Goal: Task Accomplishment & Management: Use online tool/utility

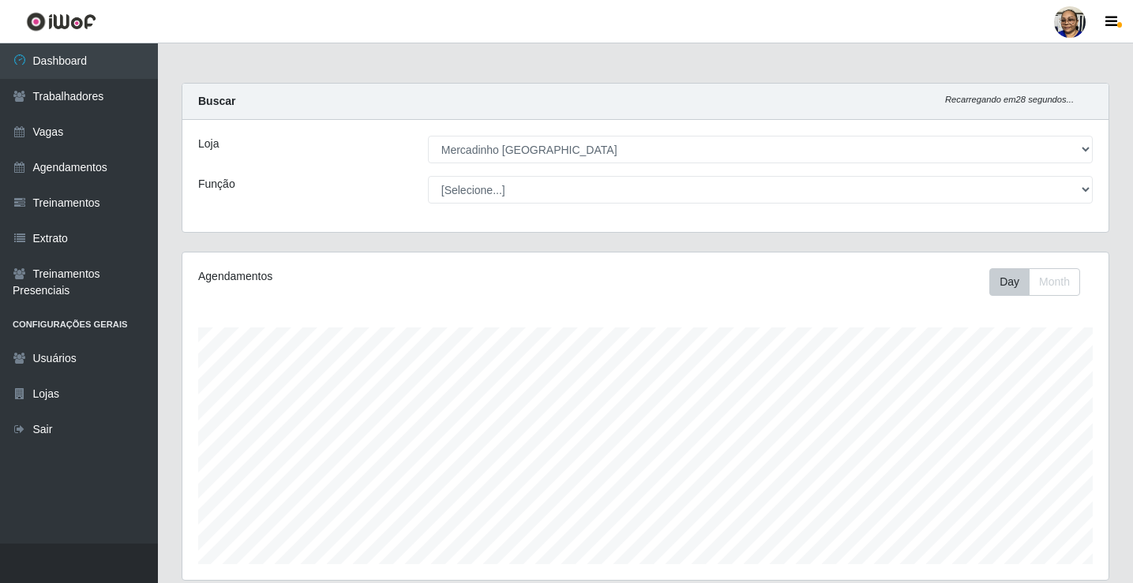
select select "345"
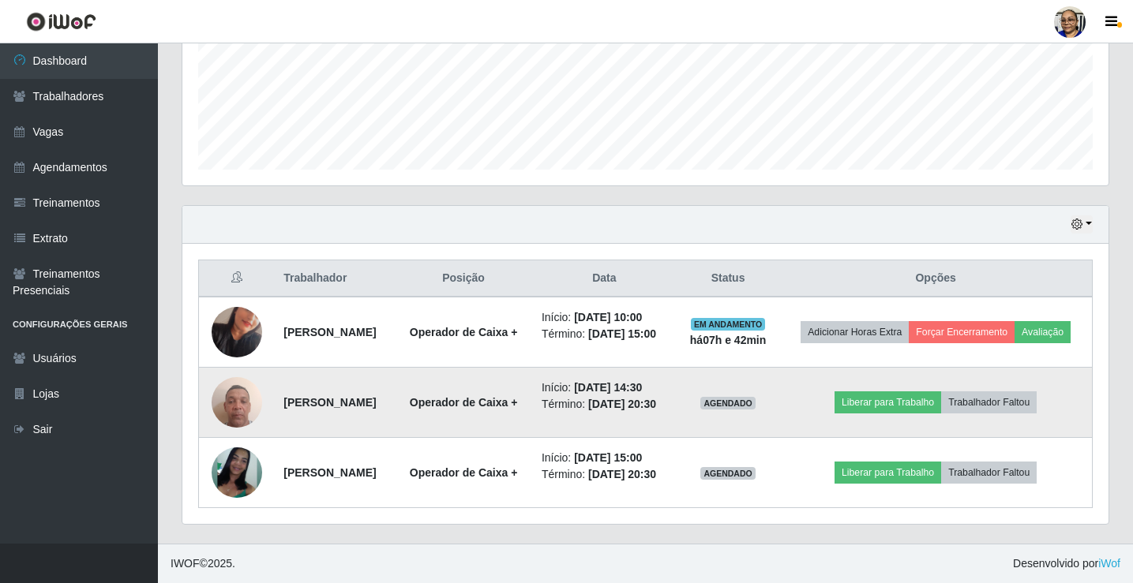
scroll to position [328, 926]
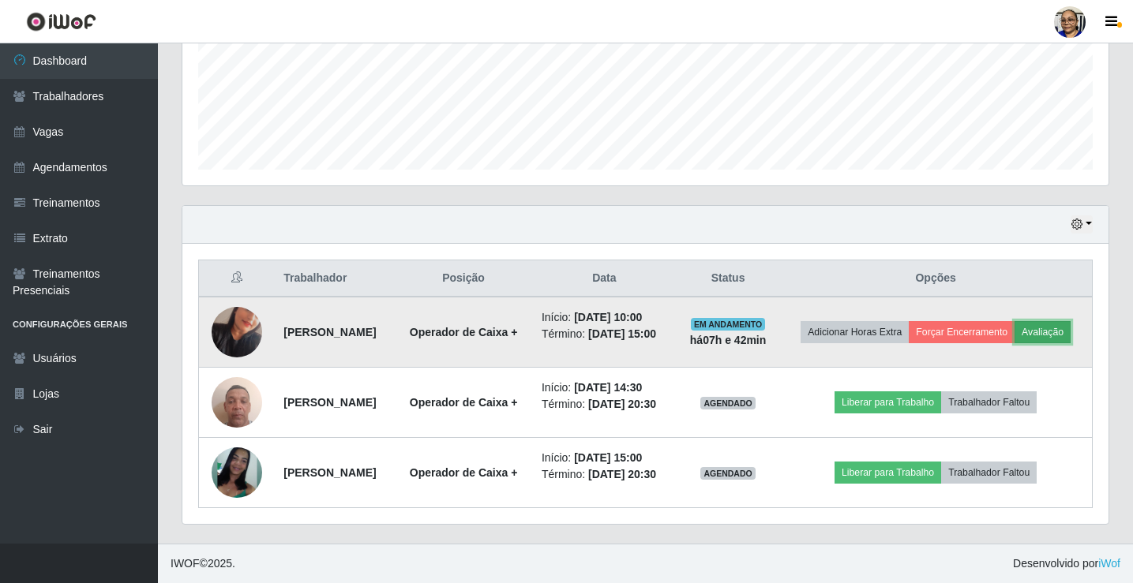
click at [1014, 321] on button "Avaliação" at bounding box center [1042, 332] width 56 height 22
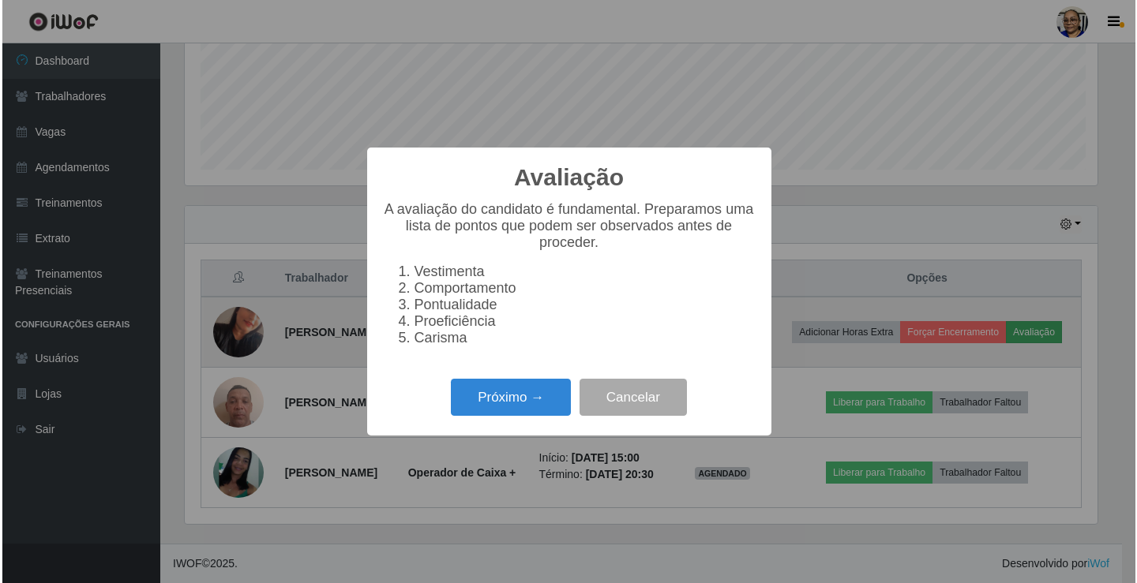
scroll to position [328, 916]
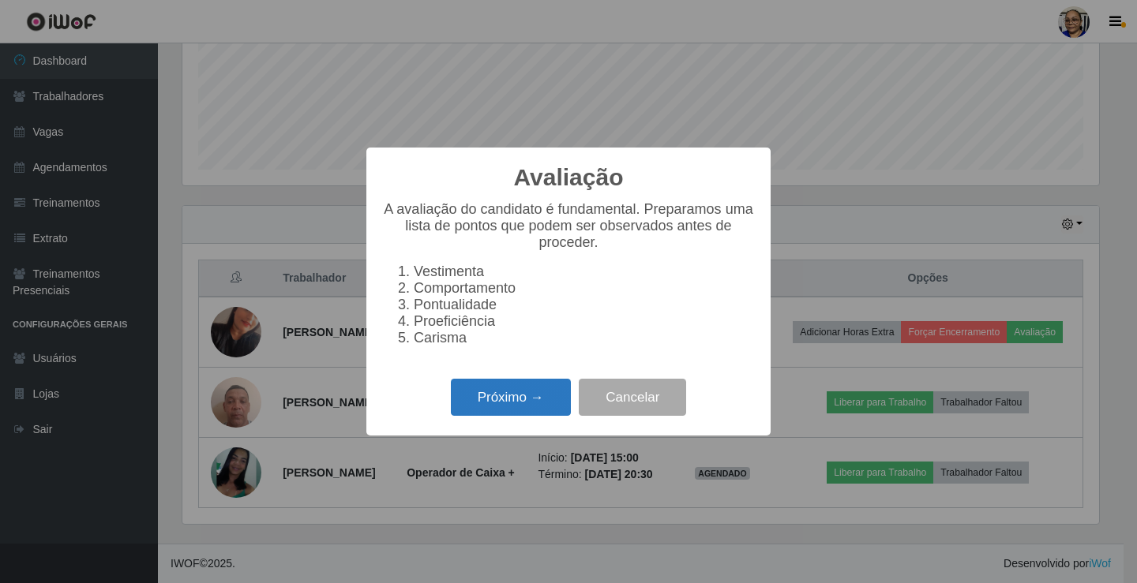
click at [556, 403] on button "Próximo →" at bounding box center [511, 397] width 120 height 37
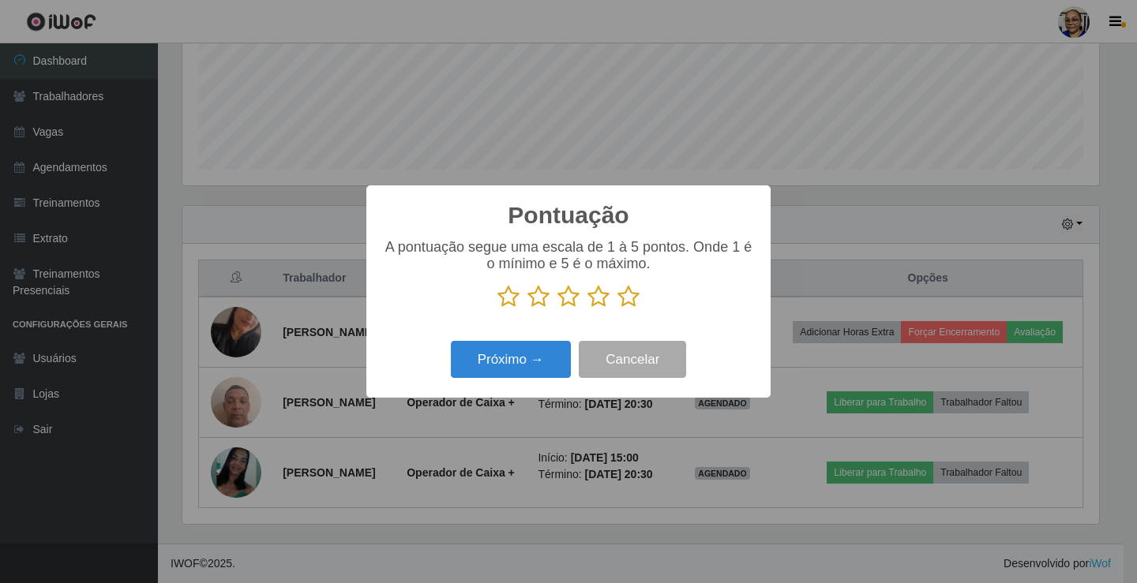
click at [628, 302] on icon at bounding box center [628, 297] width 22 height 24
click at [617, 309] on input "radio" at bounding box center [617, 309] width 0 height 0
click at [542, 357] on button "Próximo →" at bounding box center [511, 359] width 120 height 37
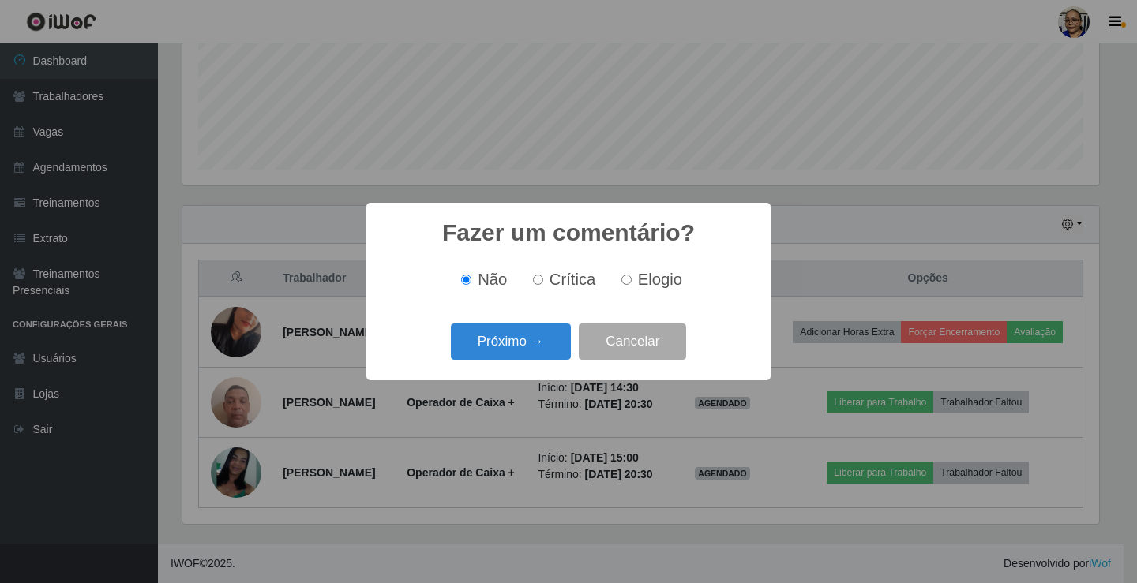
click at [542, 357] on button "Próximo →" at bounding box center [511, 342] width 120 height 37
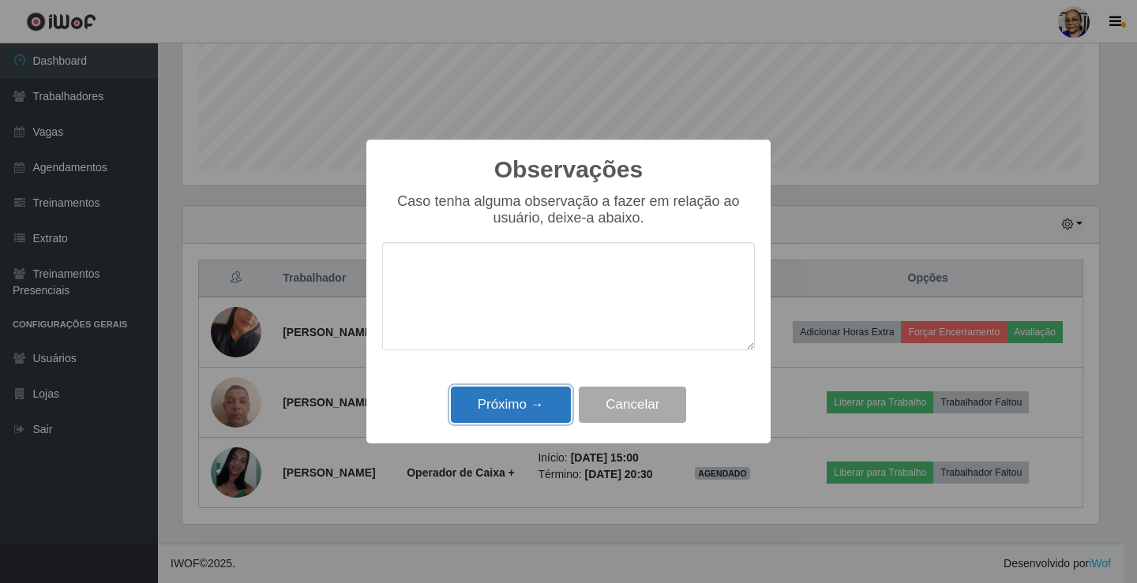
click at [527, 404] on button "Próximo →" at bounding box center [511, 405] width 120 height 37
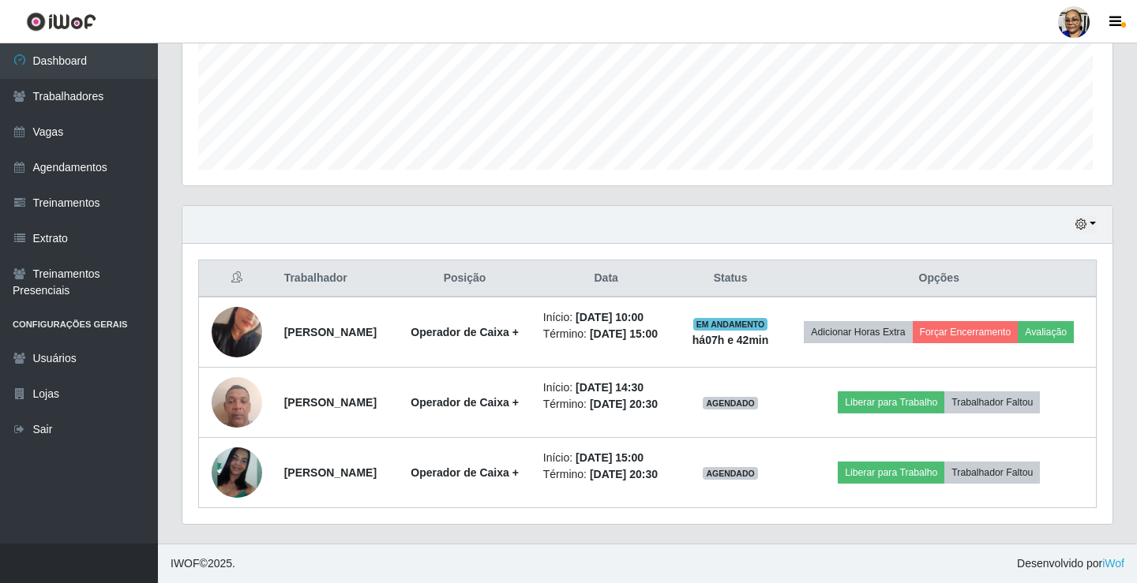
scroll to position [328, 926]
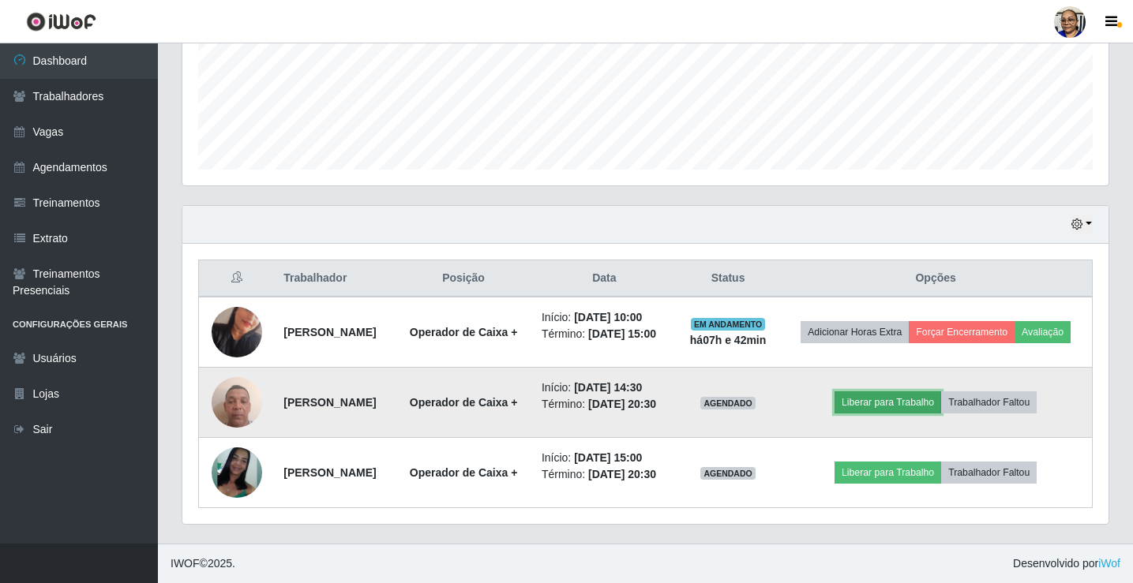
click at [917, 392] on button "Liberar para Trabalho" at bounding box center [887, 403] width 107 height 22
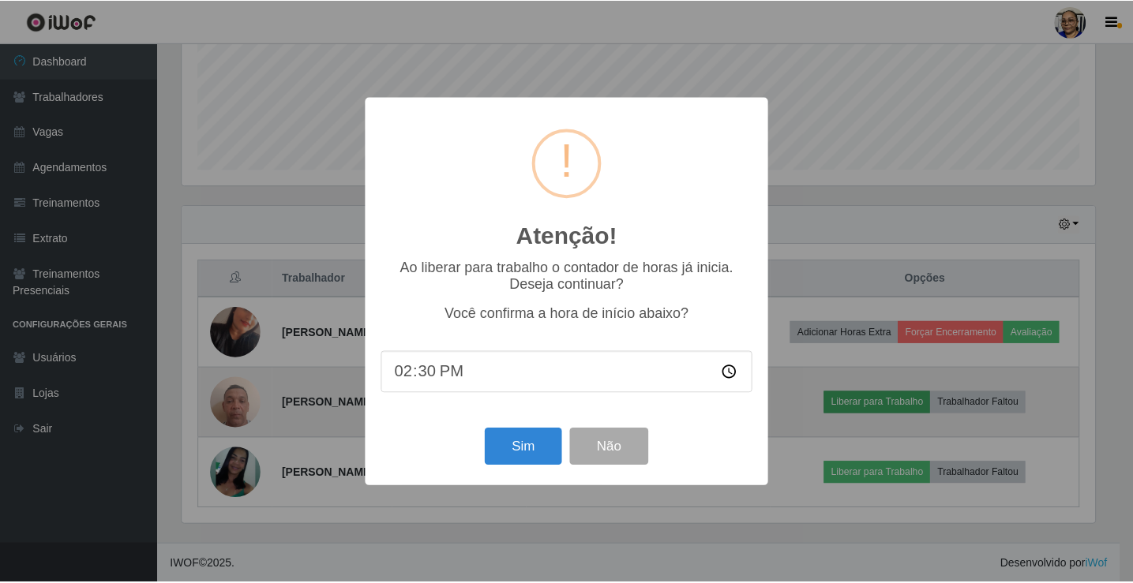
scroll to position [328, 916]
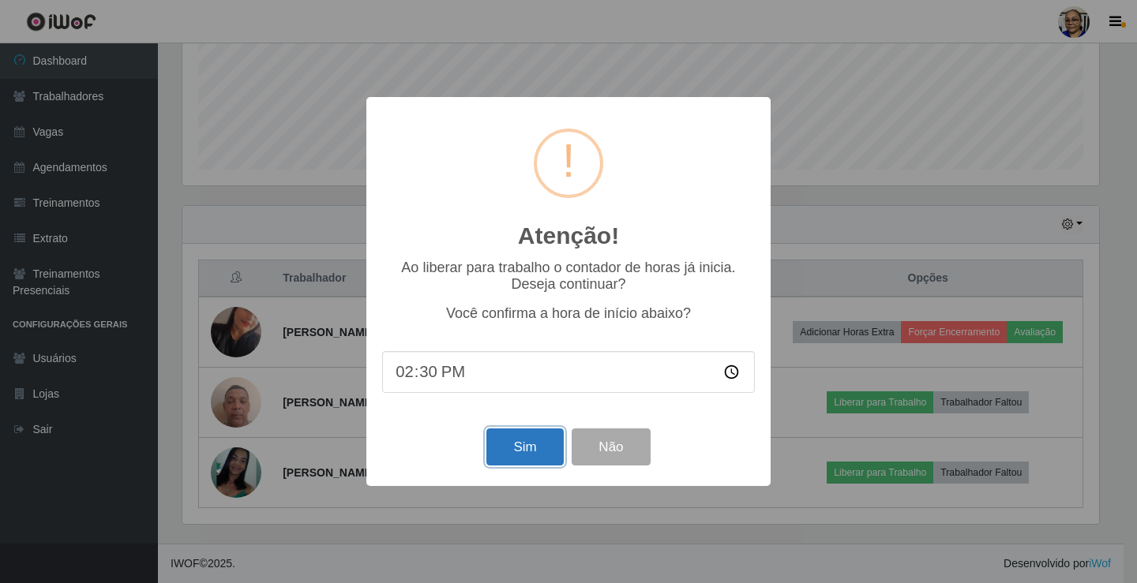
click at [534, 445] on button "Sim" at bounding box center [524, 447] width 77 height 37
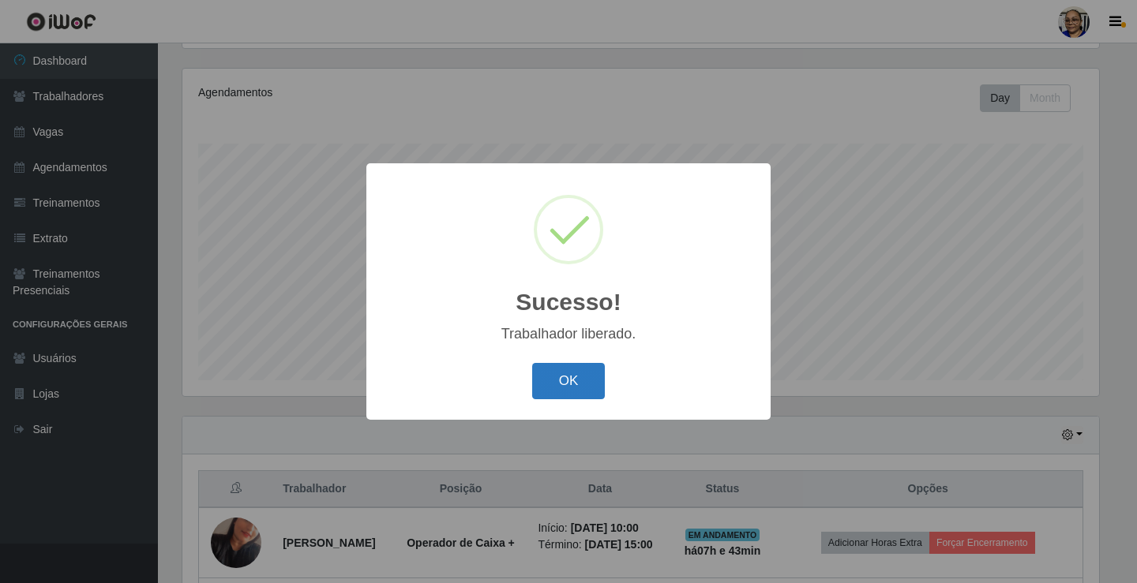
click at [576, 377] on button "OK" at bounding box center [568, 381] width 73 height 37
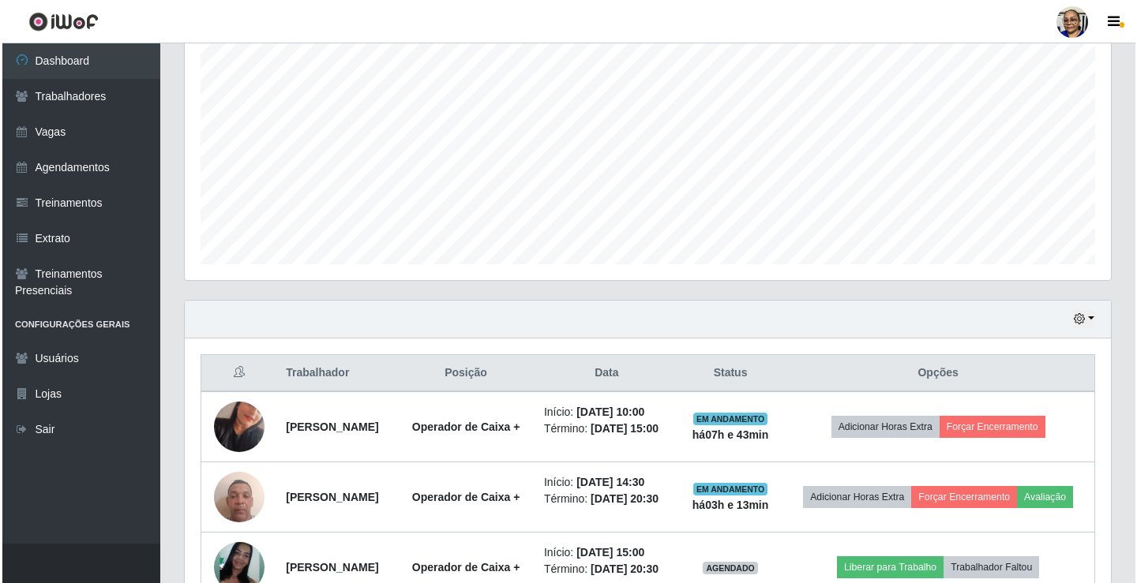
scroll to position [430, 0]
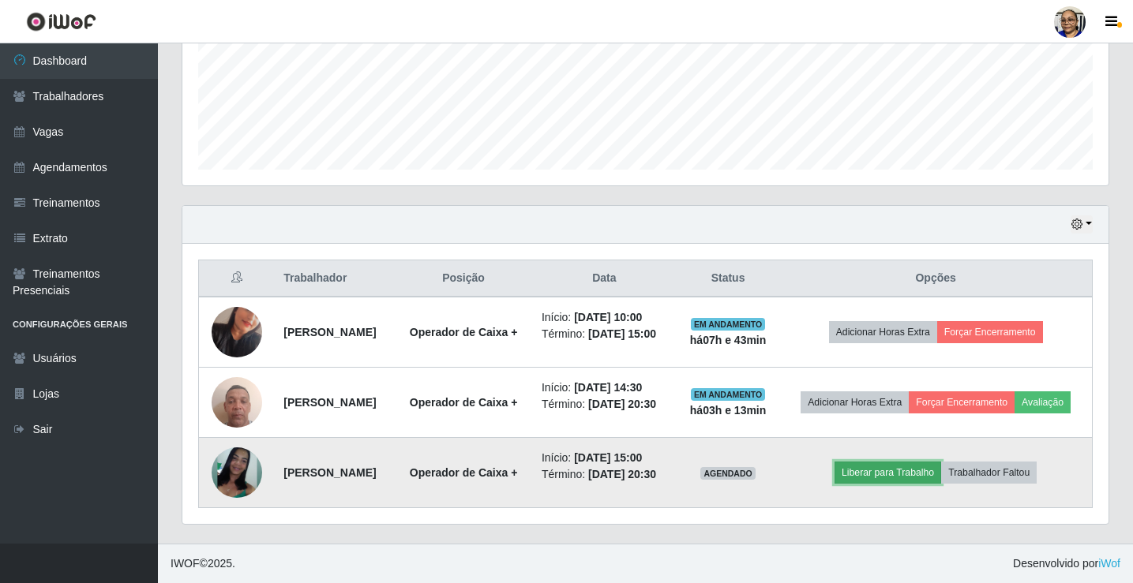
click at [928, 470] on button "Liberar para Trabalho" at bounding box center [887, 473] width 107 height 22
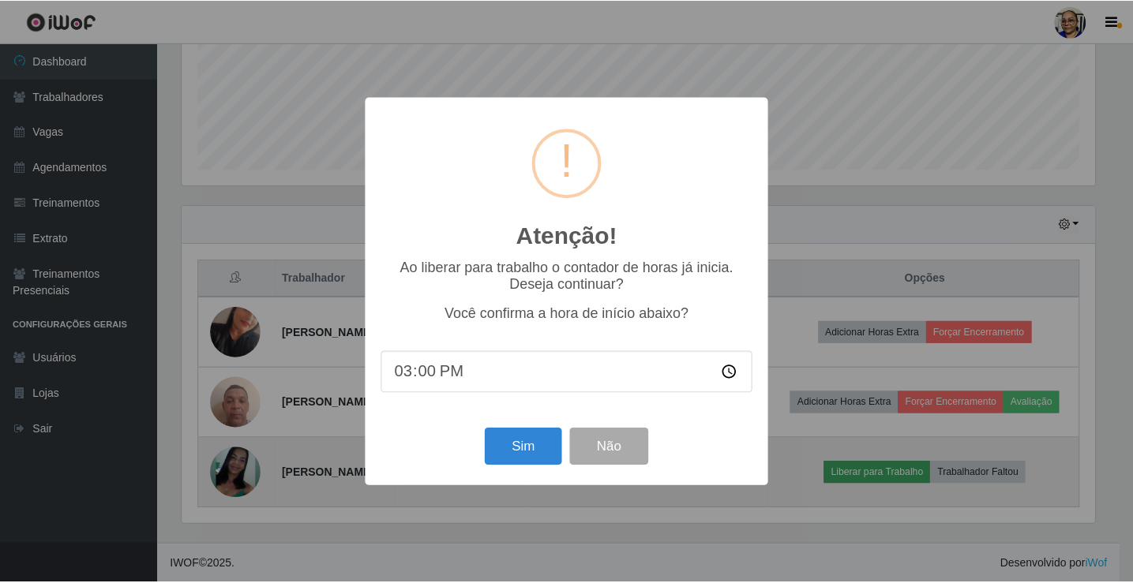
scroll to position [328, 916]
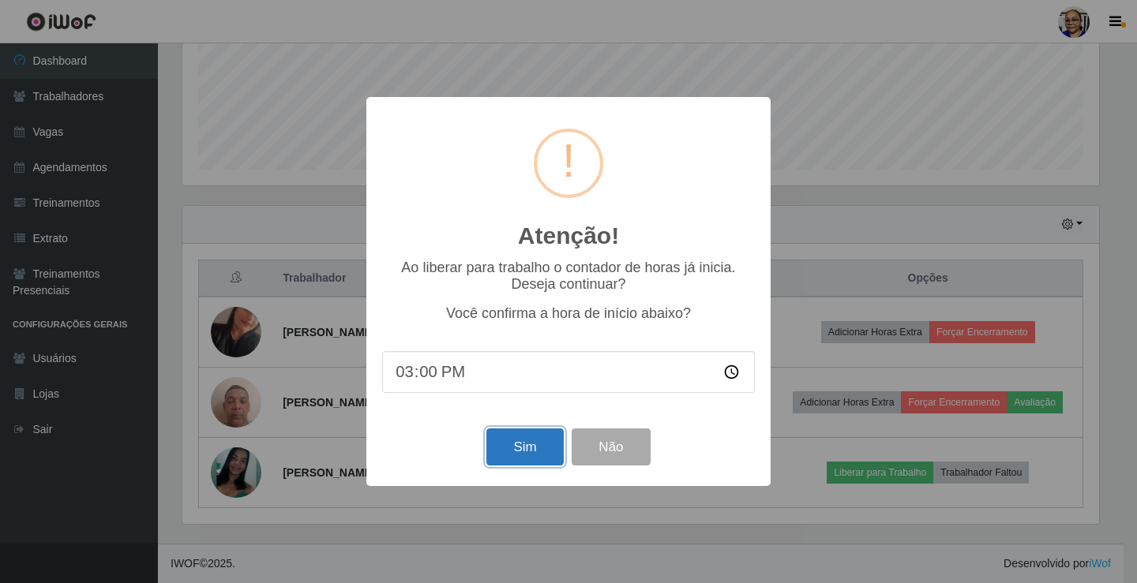
click at [523, 455] on button "Sim" at bounding box center [524, 447] width 77 height 37
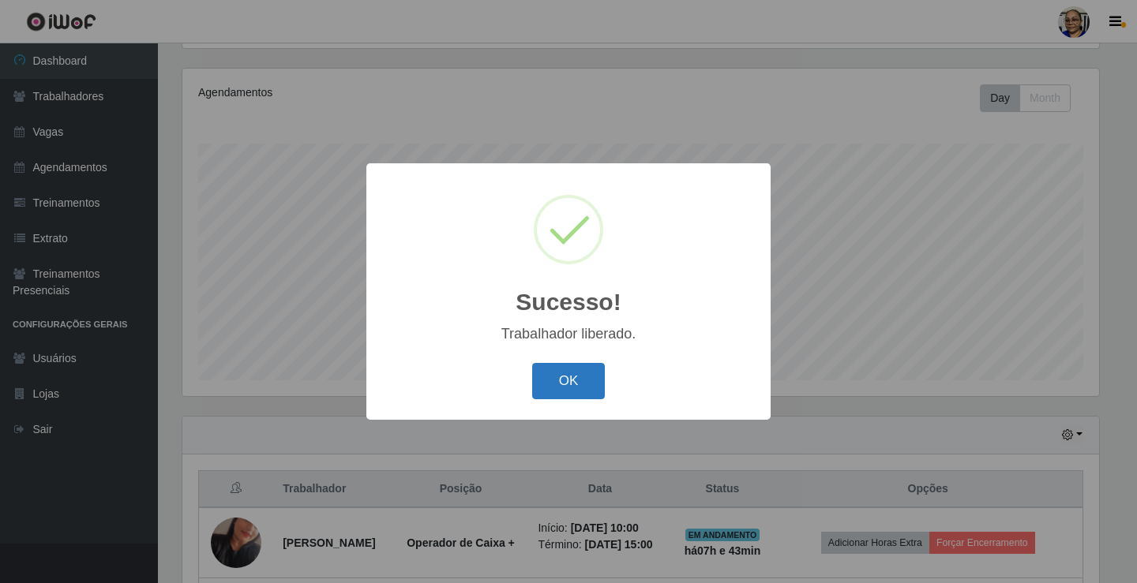
click at [569, 387] on button "OK" at bounding box center [568, 381] width 73 height 37
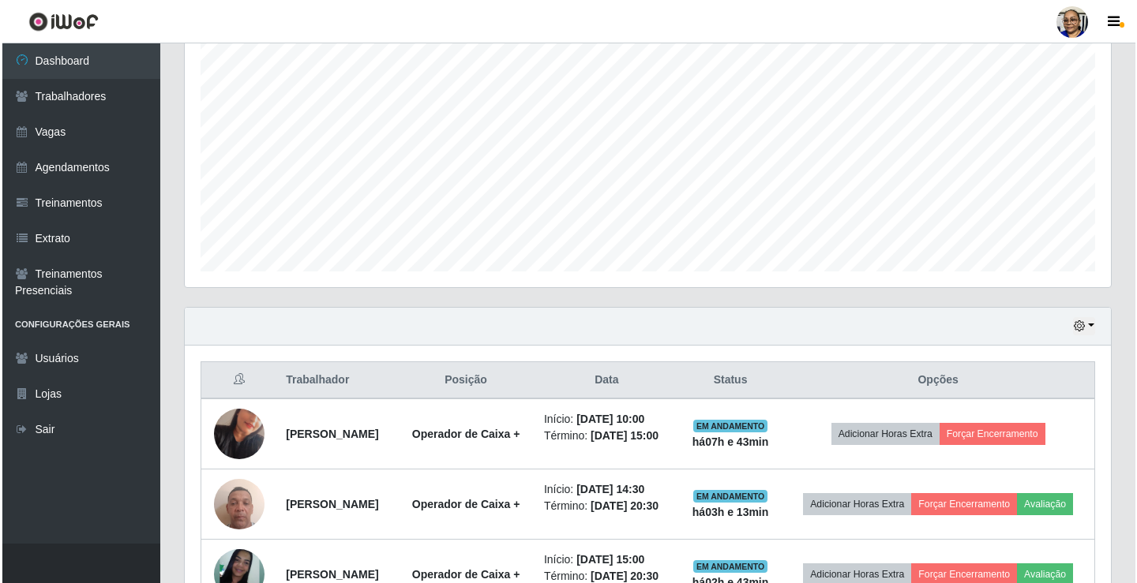
scroll to position [430, 0]
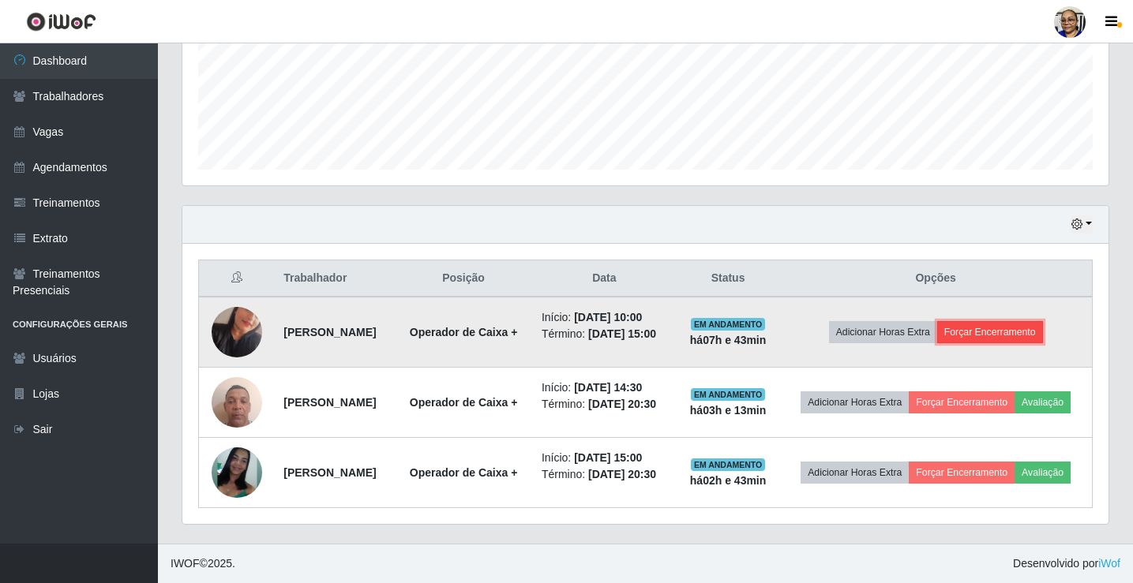
click at [1029, 321] on button "Forçar Encerramento" at bounding box center [990, 332] width 106 height 22
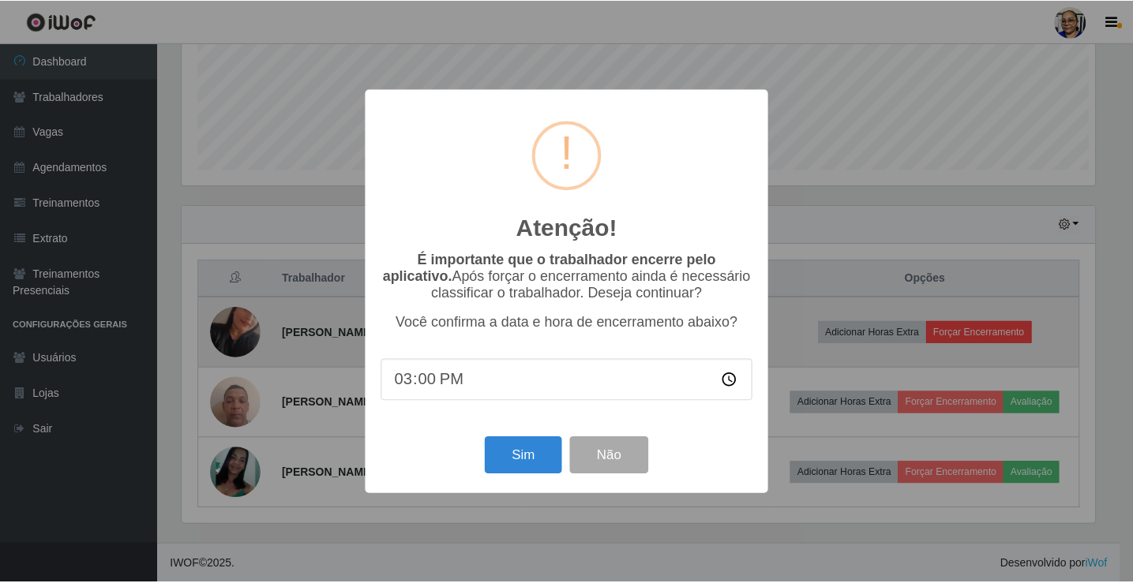
scroll to position [328, 916]
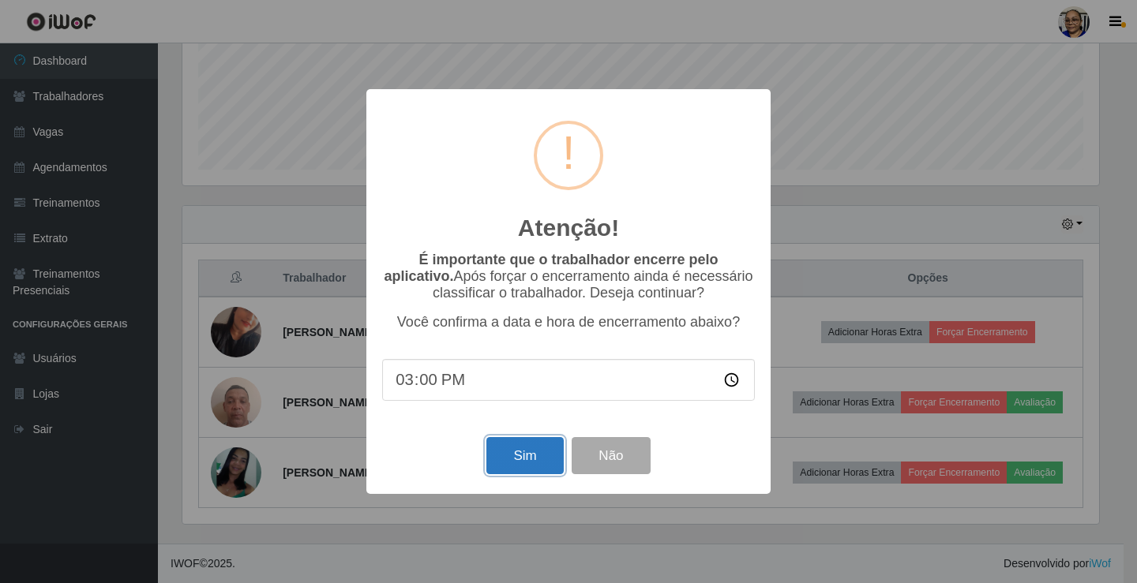
click at [527, 470] on button "Sim" at bounding box center [524, 455] width 77 height 37
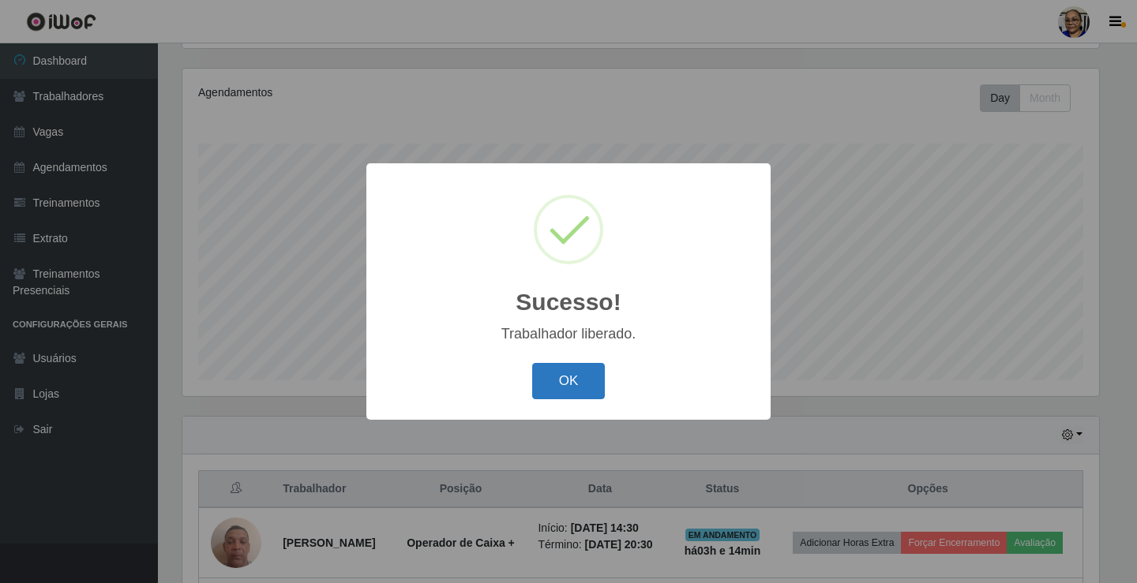
click at [575, 374] on button "OK" at bounding box center [568, 381] width 73 height 37
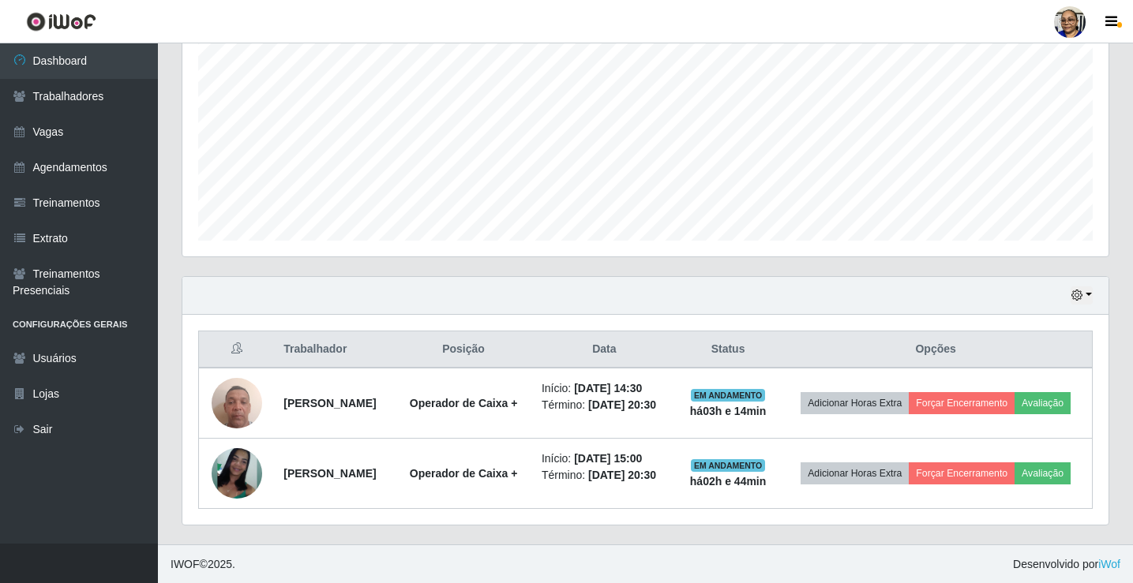
scroll to position [324, 0]
